Goal: Check status: Check status

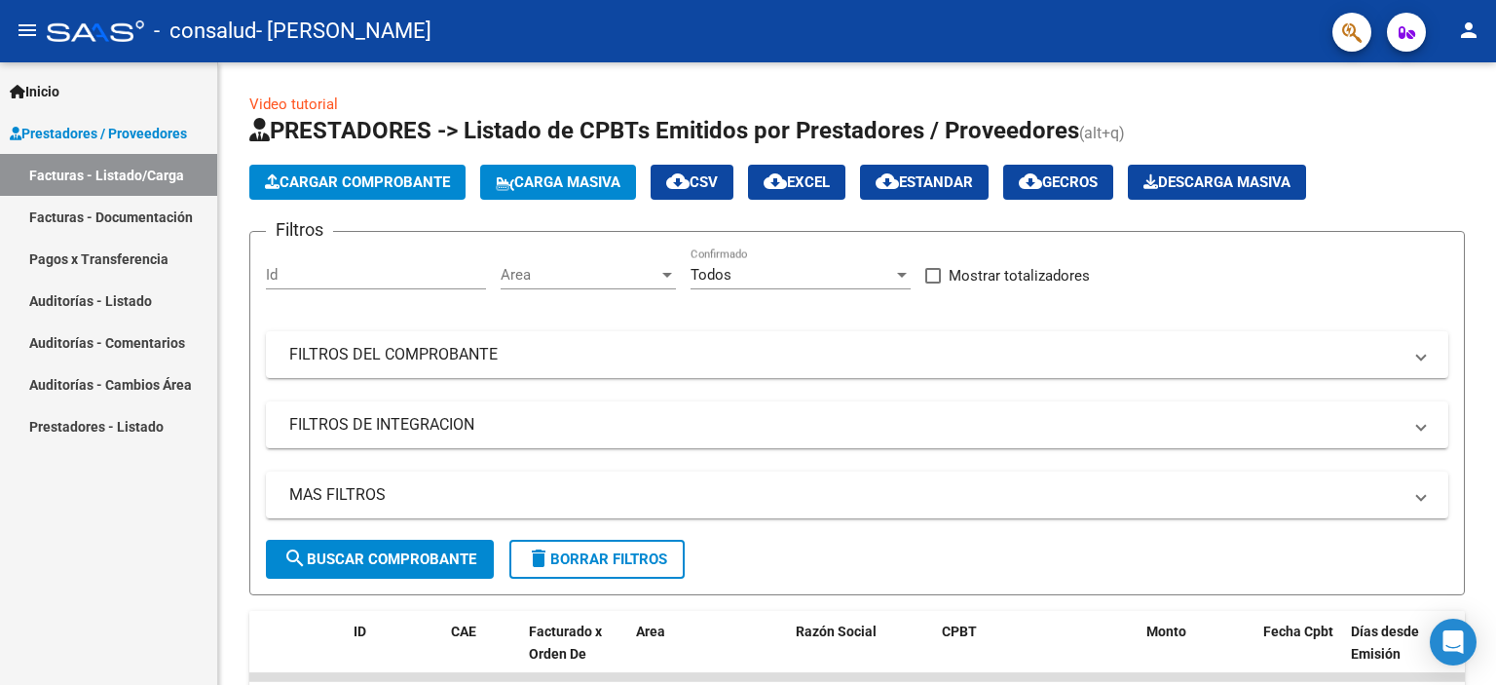
click at [113, 210] on link "Facturas - Documentación" at bounding box center [108, 217] width 217 height 42
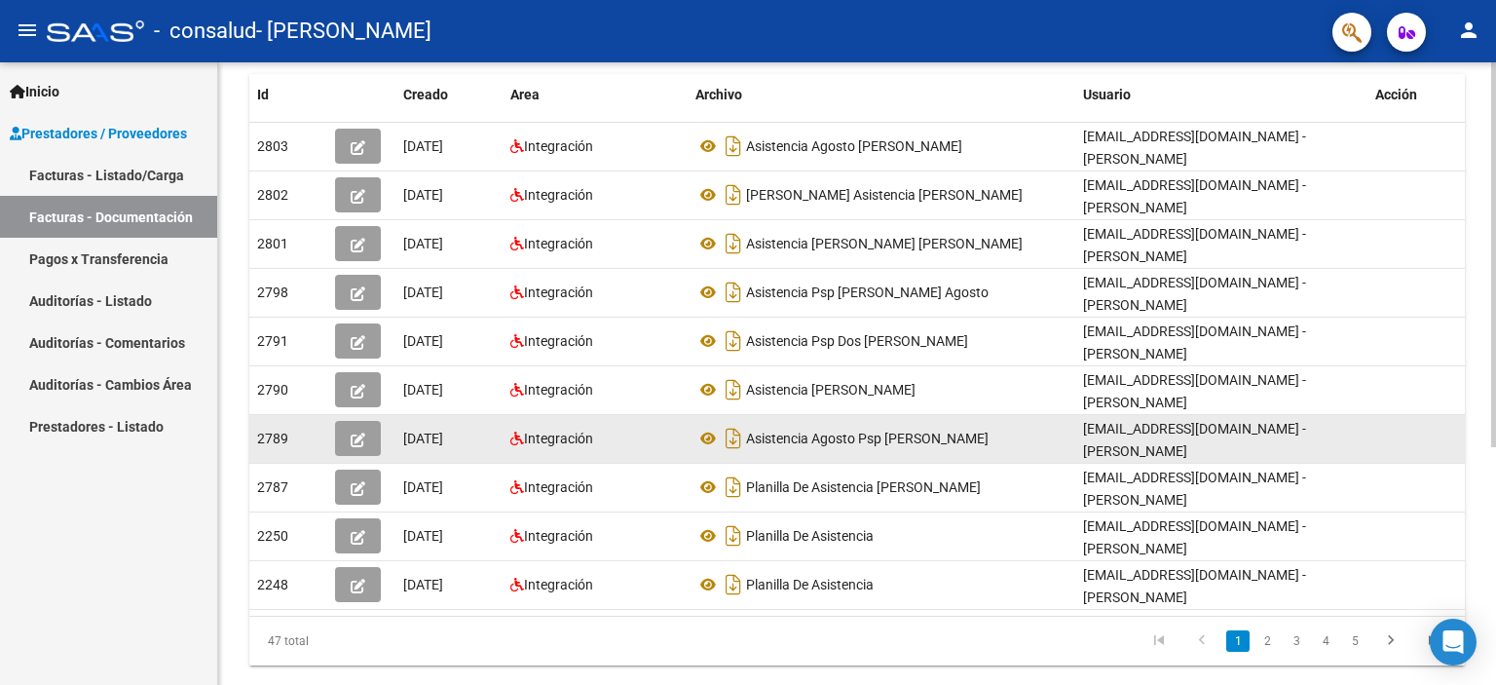
scroll to position [383, 0]
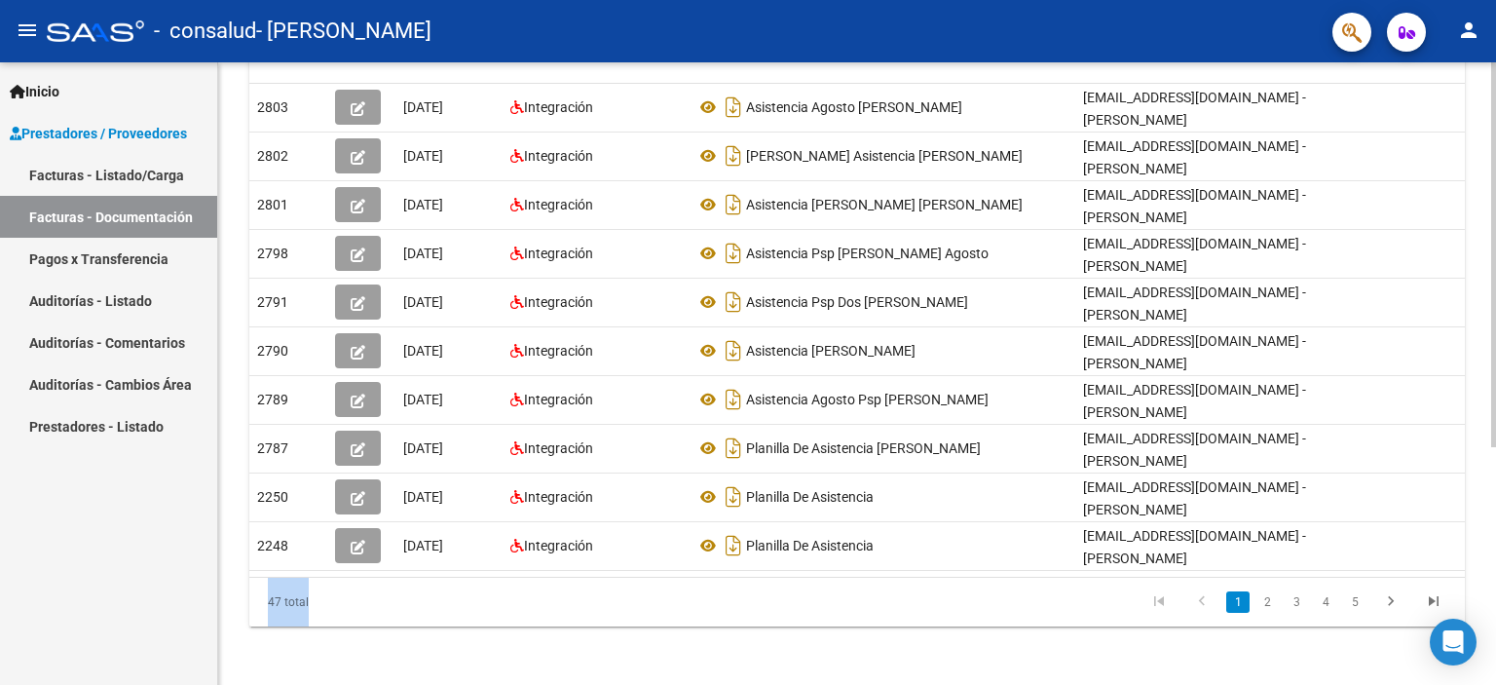
drag, startPoint x: 575, startPoint y: 571, endPoint x: 727, endPoint y: 579, distance: 153.1
click at [727, 579] on div "Id Creado Area Archivo Usuario Acción 2803 [DATE] Integración Asistencia Agosto…" at bounding box center [856, 330] width 1215 height 591
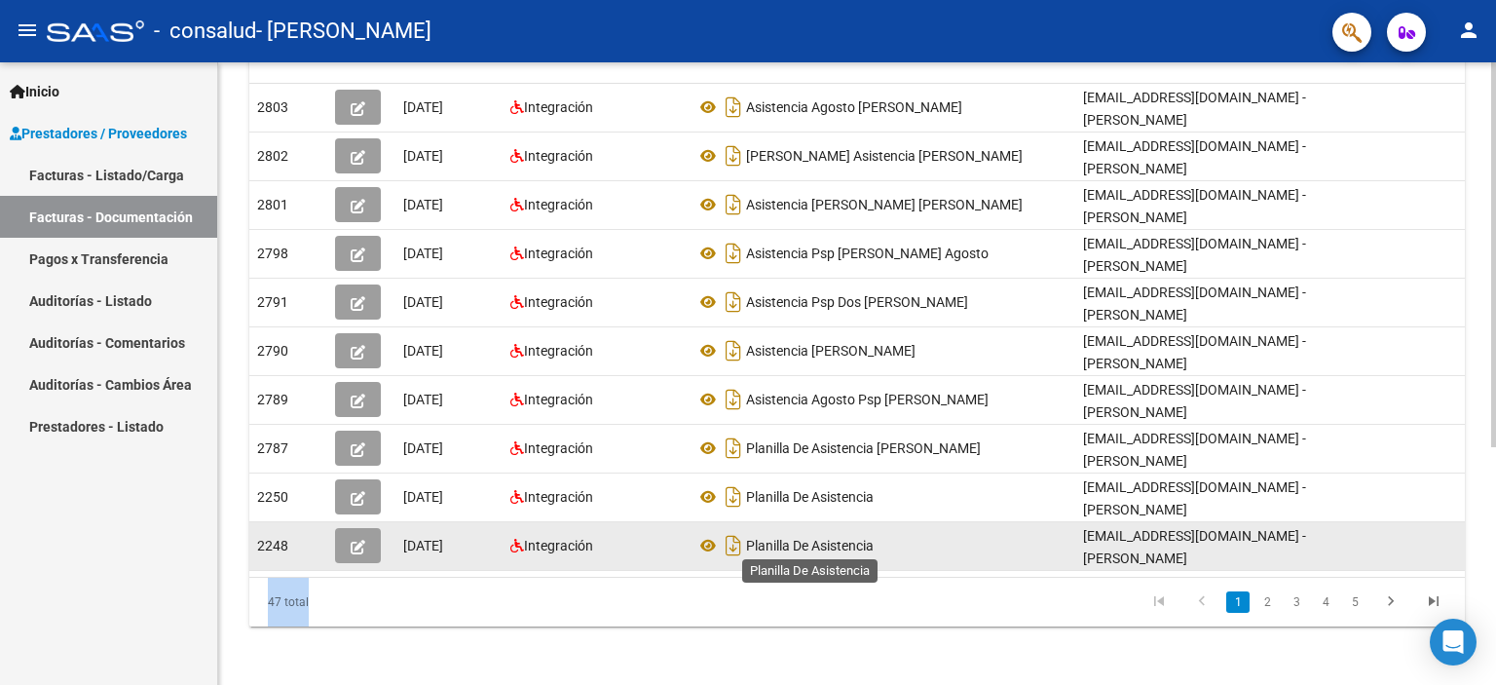
scroll to position [91, 0]
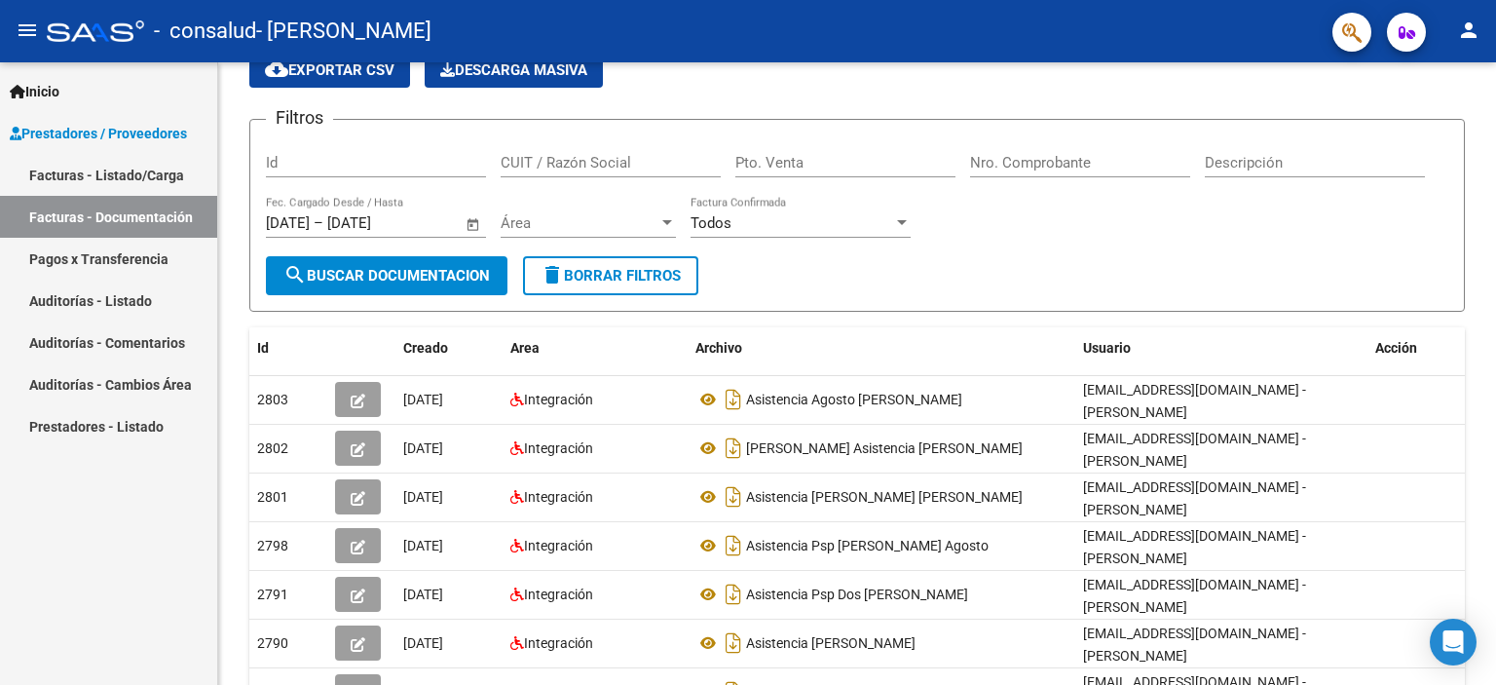
click at [108, 184] on link "Facturas - Listado/Carga" at bounding box center [108, 175] width 217 height 42
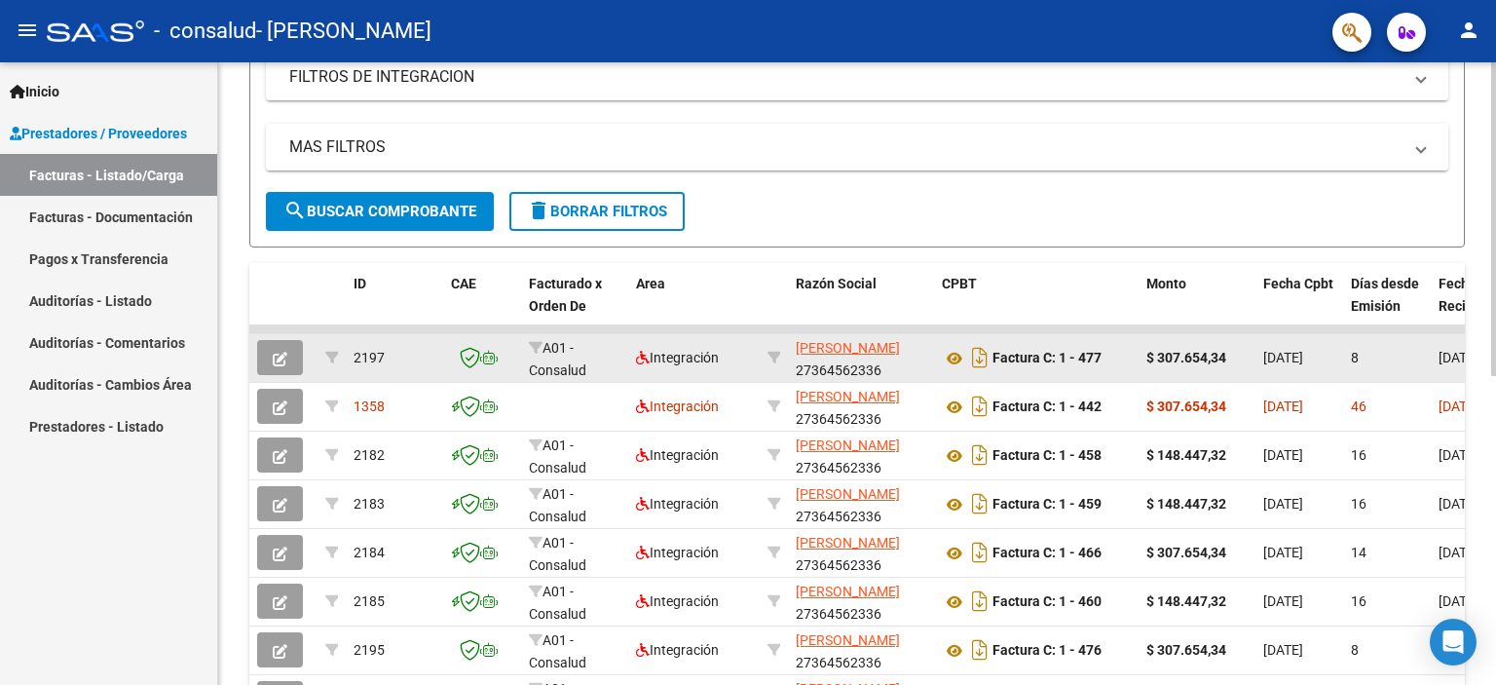
scroll to position [383, 0]
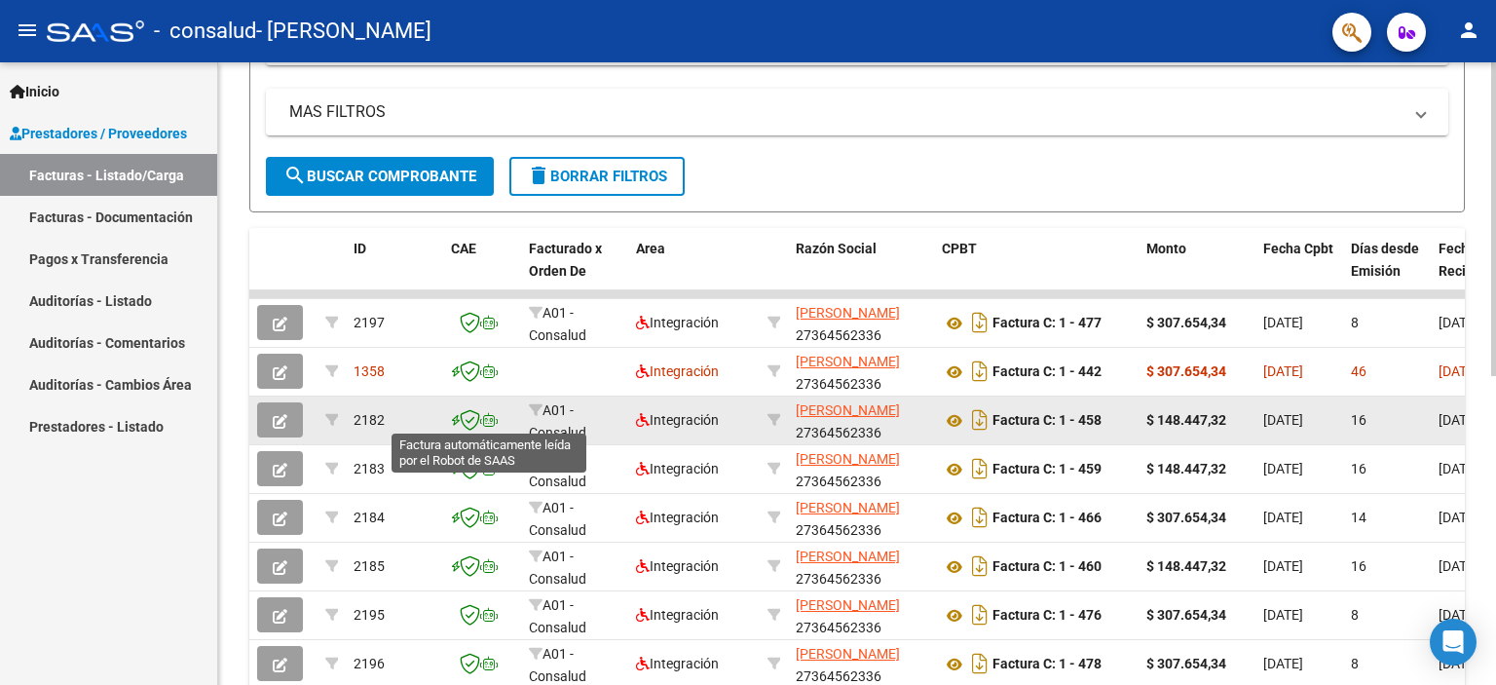
click at [489, 416] on icon at bounding box center [489, 420] width 18 height 14
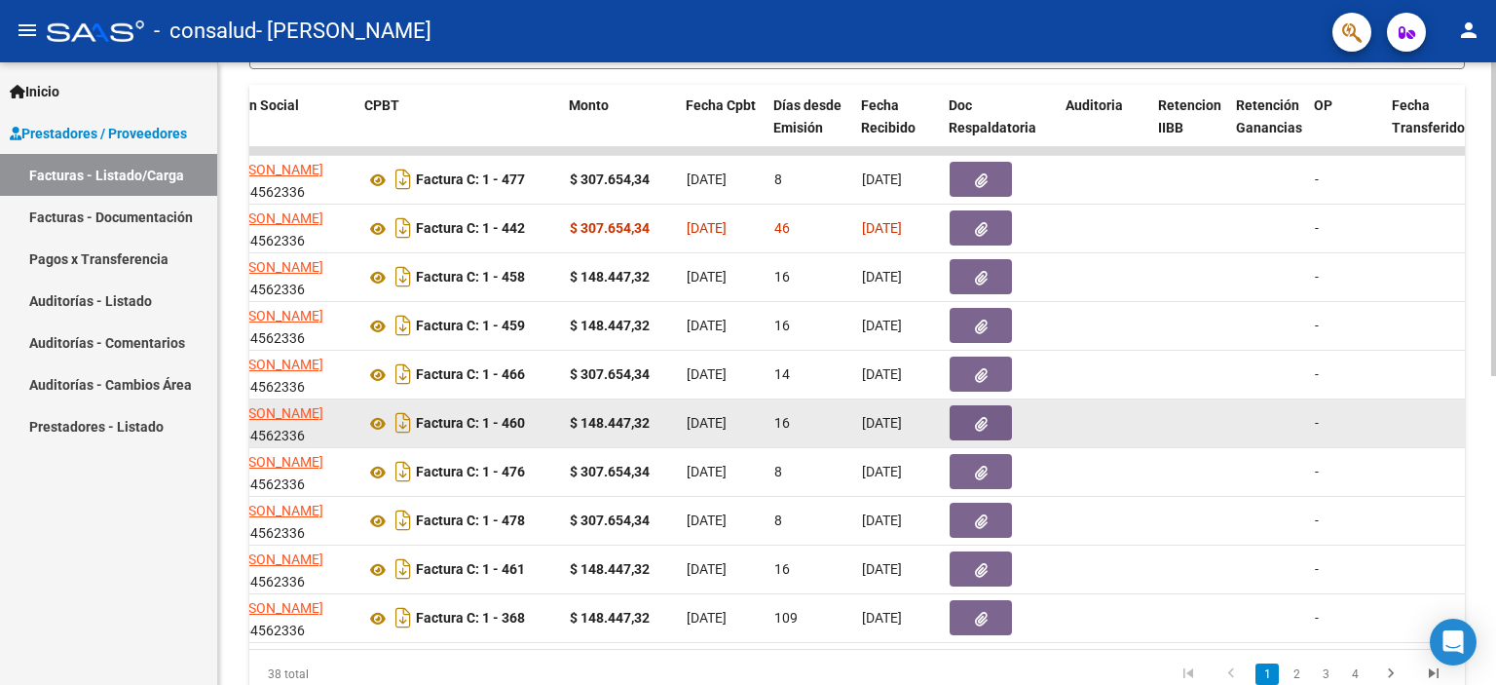
scroll to position [419, 0]
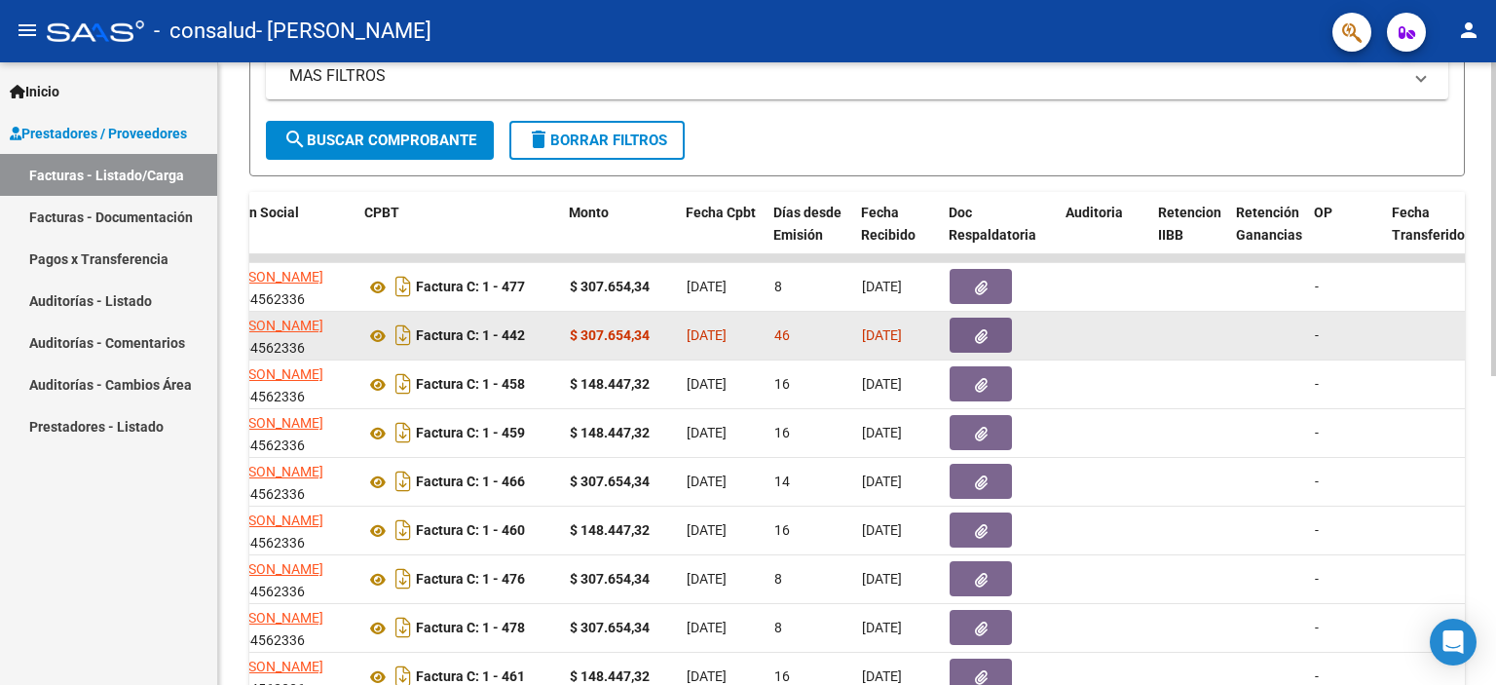
click at [981, 338] on icon "button" at bounding box center [981, 336] width 13 height 15
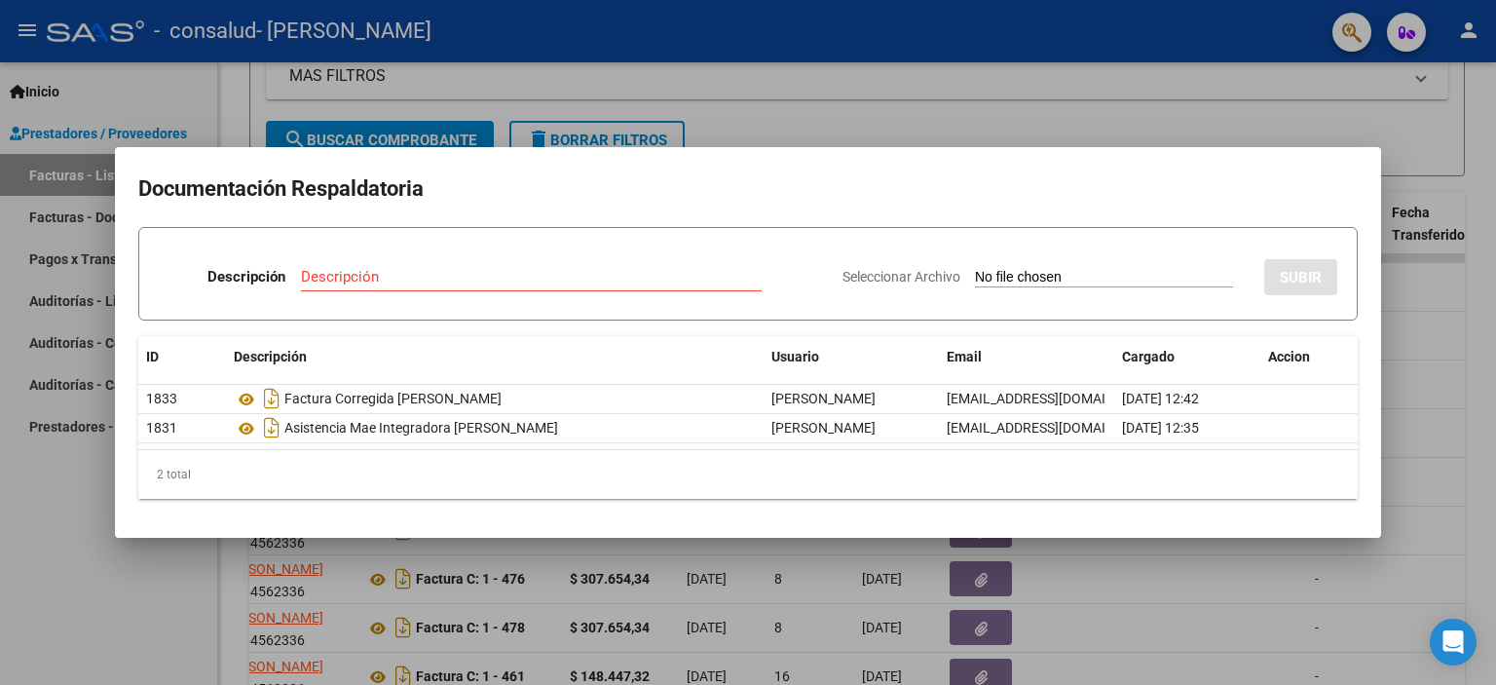
click at [952, 108] on div at bounding box center [748, 342] width 1496 height 685
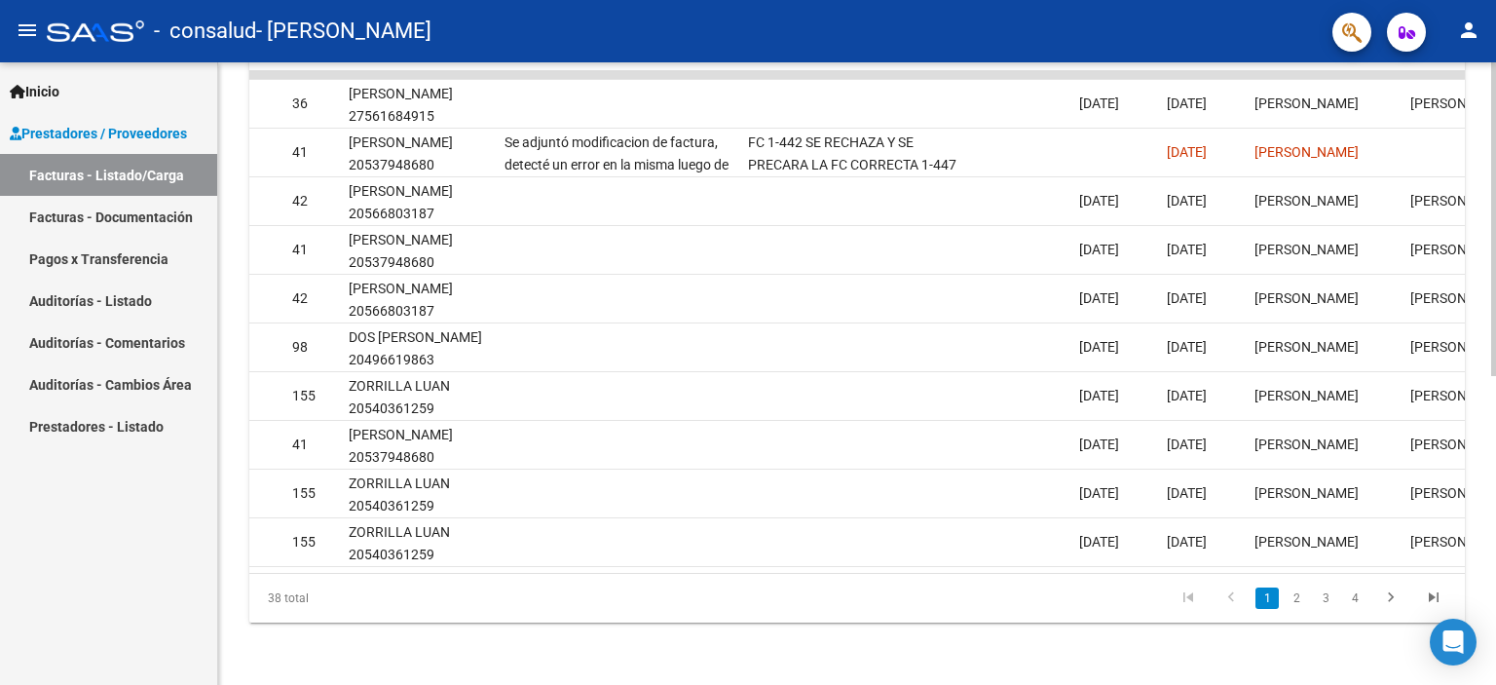
scroll to position [0, 2890]
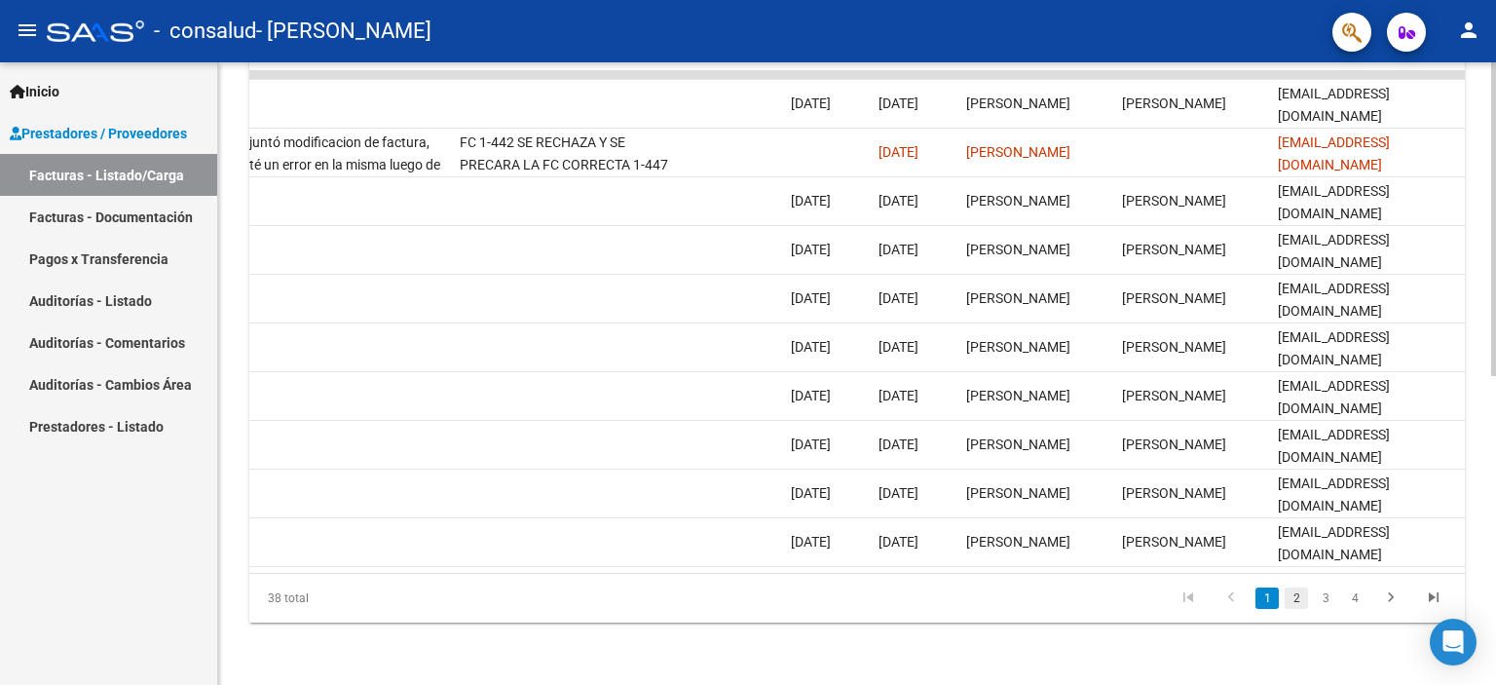
click at [1305, 601] on link "2" at bounding box center [1295, 597] width 23 height 21
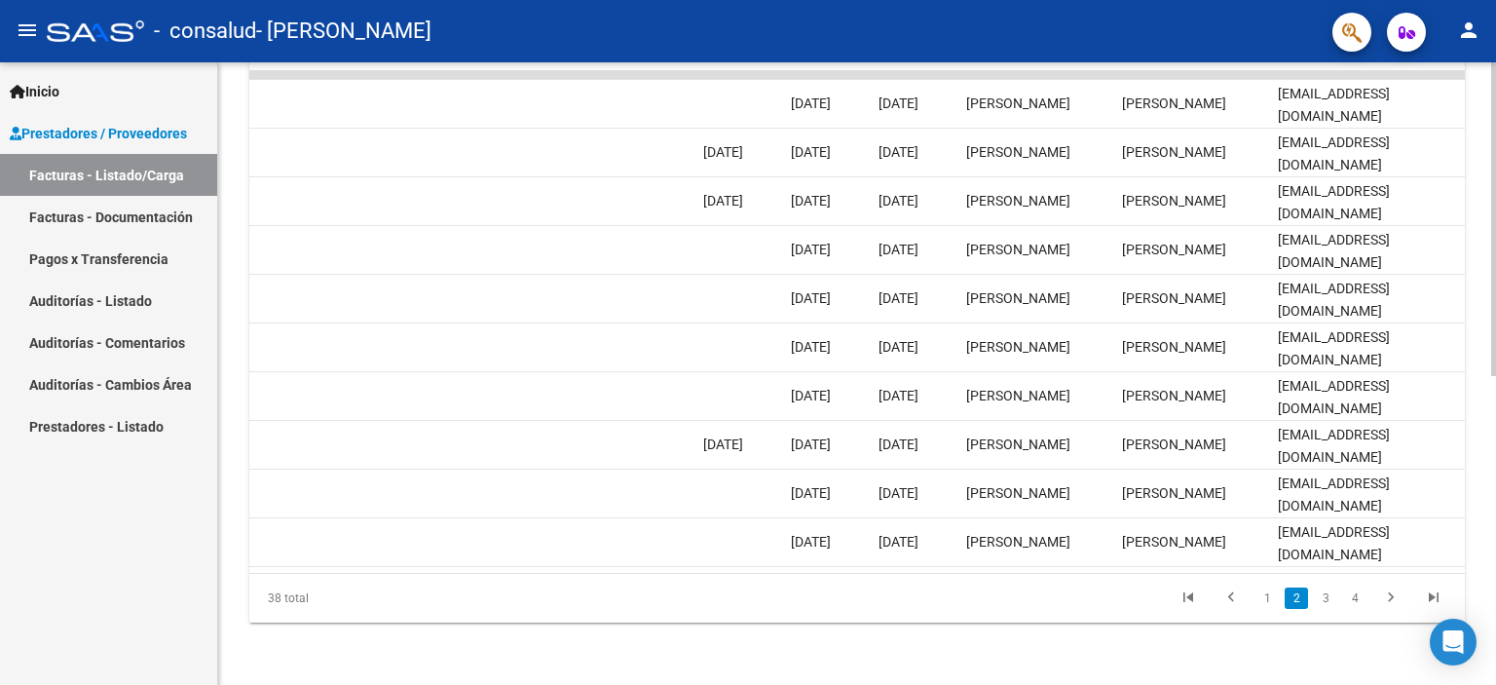
drag, startPoint x: 1340, startPoint y: 579, endPoint x: 1202, endPoint y: 568, distance: 138.8
click at [1202, 568] on div "ID CAE Facturado x Orden De Area Razón Social CPBT Monto Fecha Cpbt Días desde …" at bounding box center [856, 315] width 1215 height 613
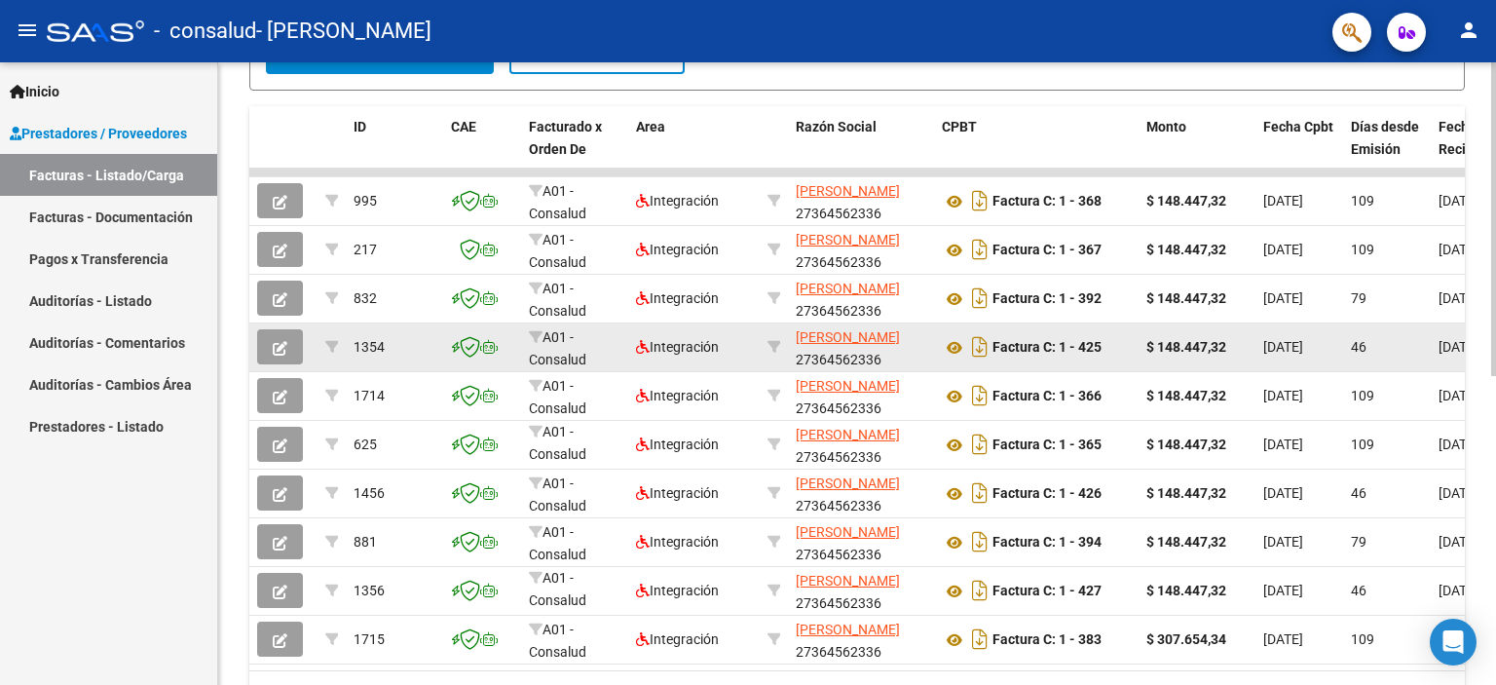
scroll to position [321, 0]
